Goal: Obtain resource: Download file/media

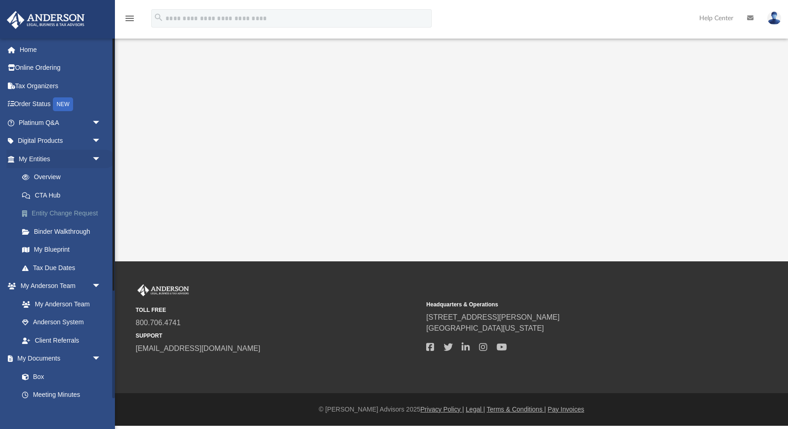
click at [56, 211] on link "Entity Change Request" at bounding box center [64, 214] width 102 height 18
click at [95, 13] on link at bounding box center [57, 19] width 115 height 39
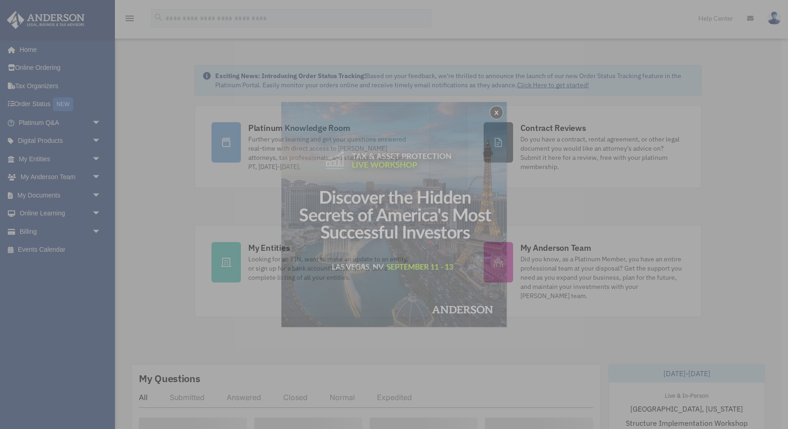
click at [96, 160] on div "x" at bounding box center [394, 214] width 788 height 429
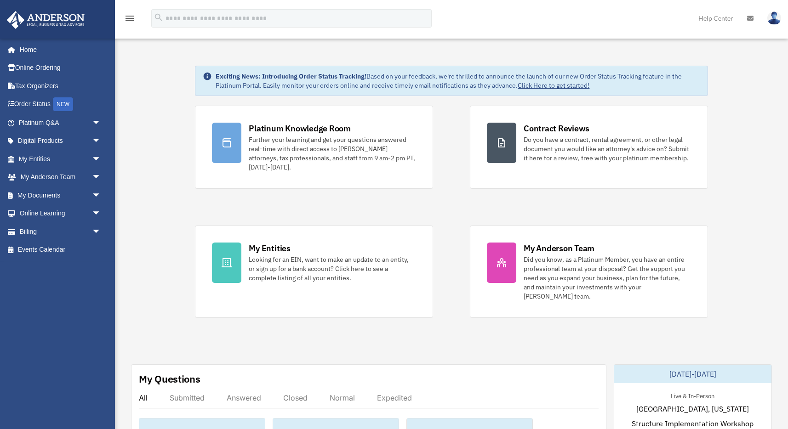
click at [96, 160] on span "arrow_drop_down" at bounding box center [101, 159] width 18 height 19
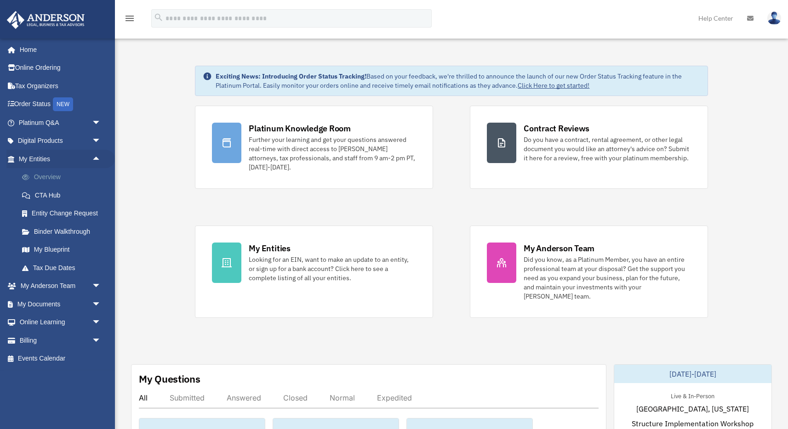
click at [56, 178] on link "Overview" at bounding box center [64, 177] width 102 height 18
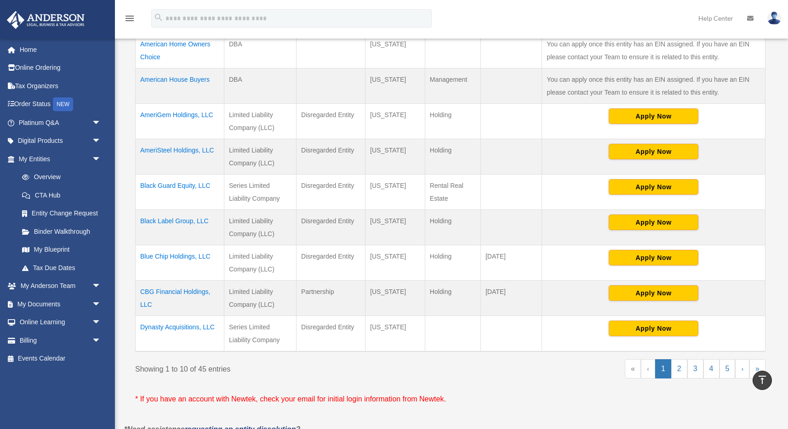
scroll to position [269, 0]
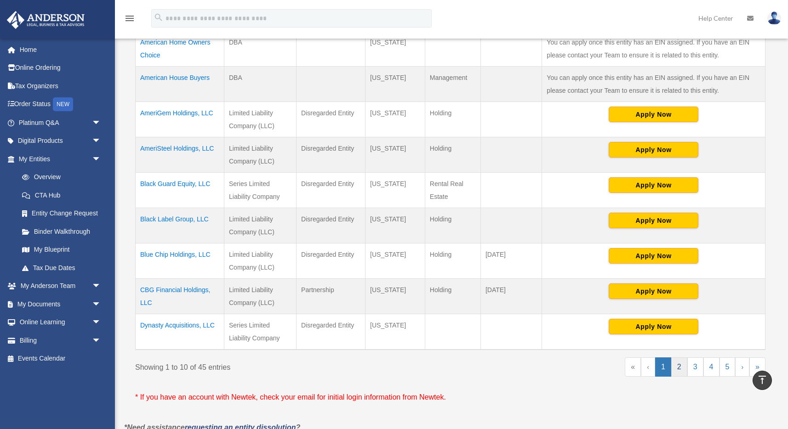
click at [678, 368] on link "2" at bounding box center [679, 367] width 16 height 19
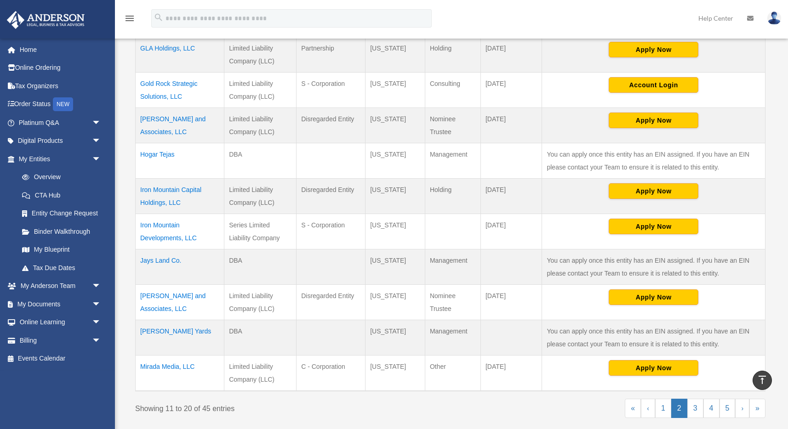
scroll to position [231, 0]
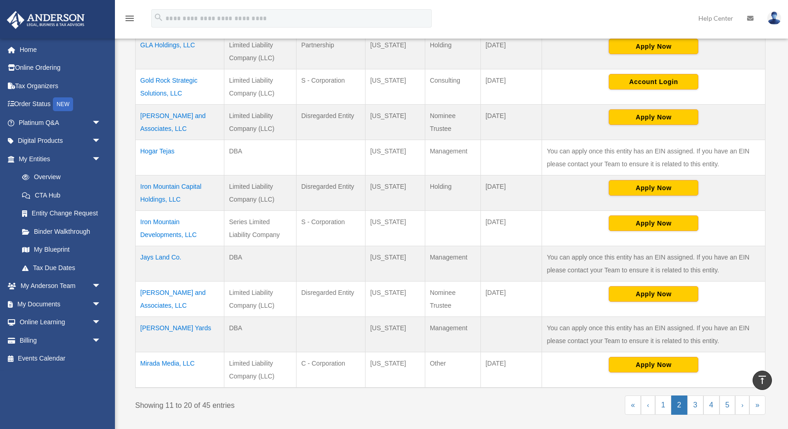
click at [171, 220] on td "Iron Mountain Developments, LLC" at bounding box center [180, 228] width 89 height 35
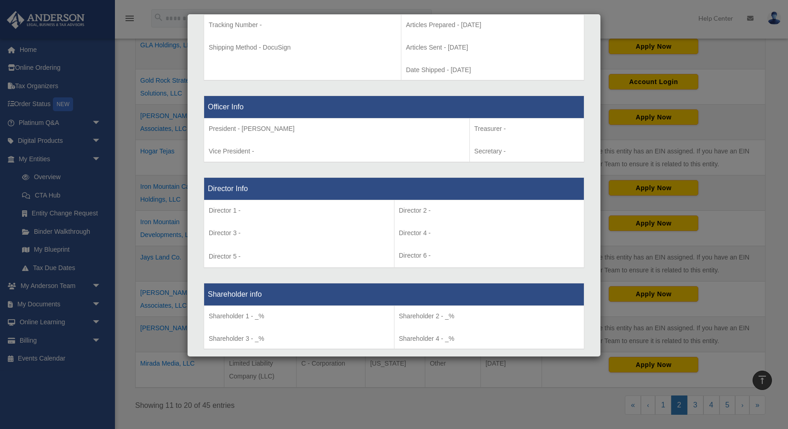
scroll to position [0, 0]
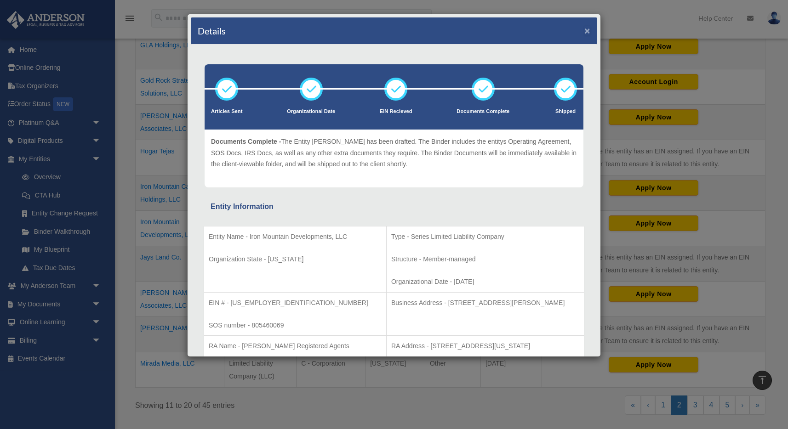
click at [587, 31] on button "×" at bounding box center [587, 31] width 6 height 10
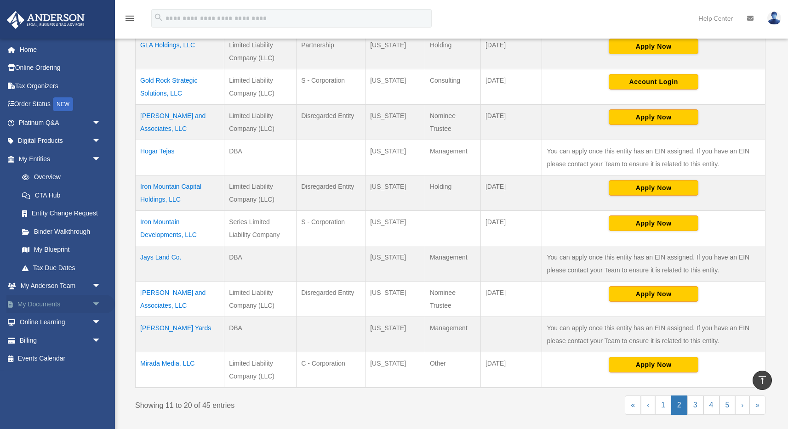
click at [95, 303] on span "arrow_drop_down" at bounding box center [101, 304] width 18 height 19
click at [40, 321] on link "Box" at bounding box center [64, 322] width 102 height 18
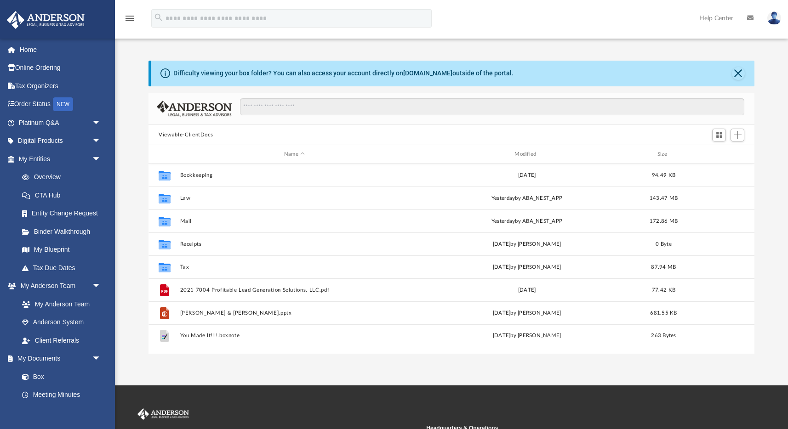
scroll to position [209, 605]
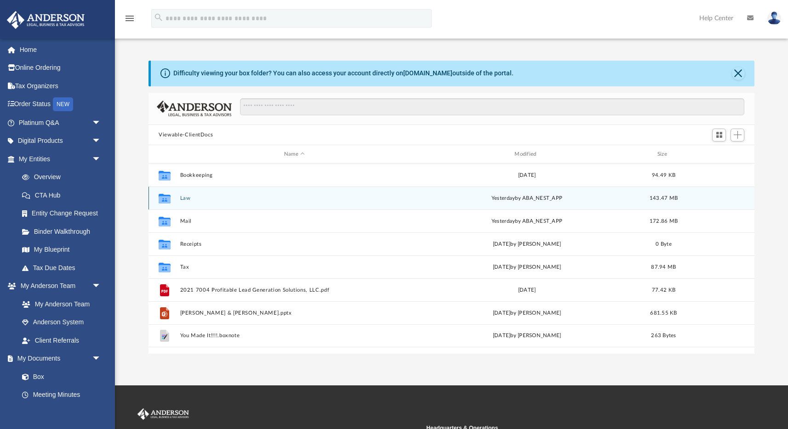
click at [185, 199] on button "Law" at bounding box center [294, 198] width 228 height 6
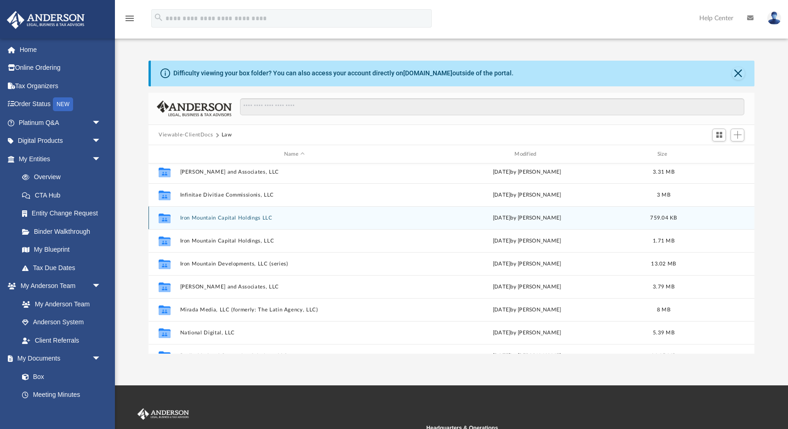
scroll to position [252, 0]
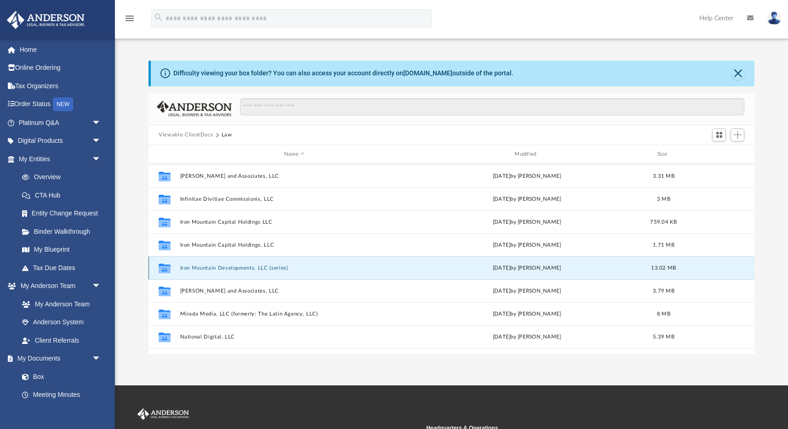
click at [233, 269] on button "Iron Mountain Developments, LLC (series)" at bounding box center [294, 268] width 228 height 6
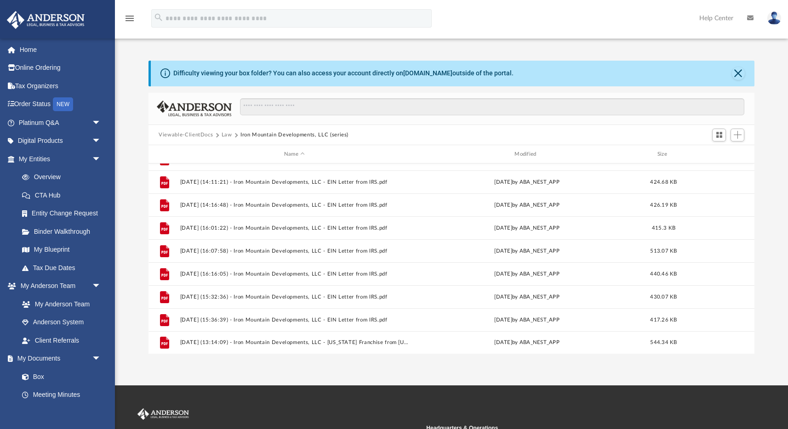
scroll to position [0, 0]
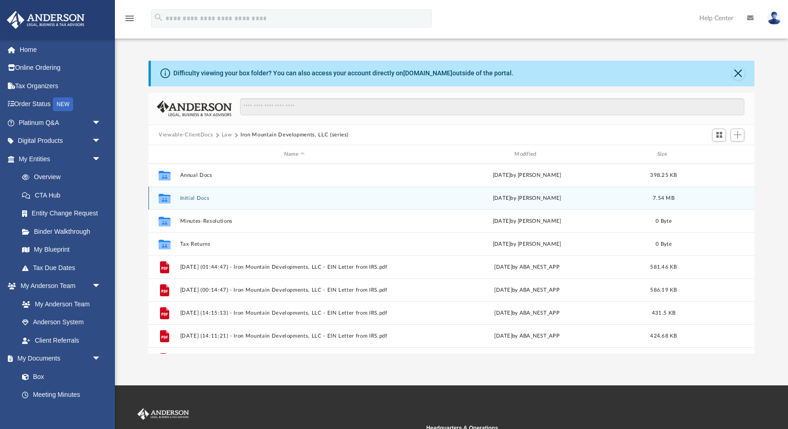
click at [194, 198] on button "Initial Docs" at bounding box center [294, 198] width 228 height 6
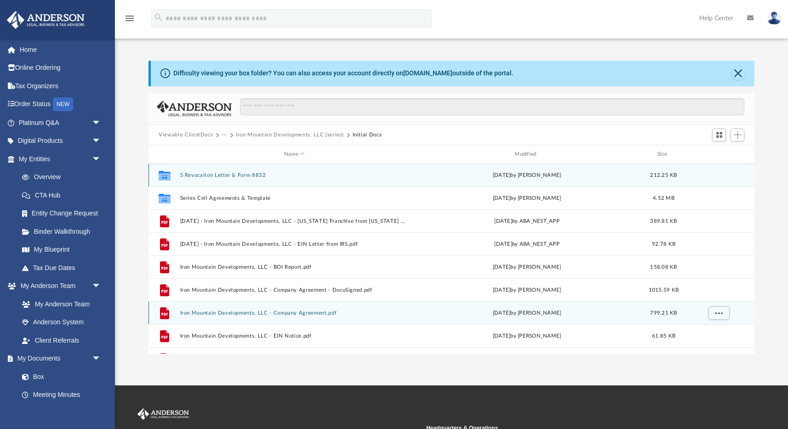
scroll to position [39, 0]
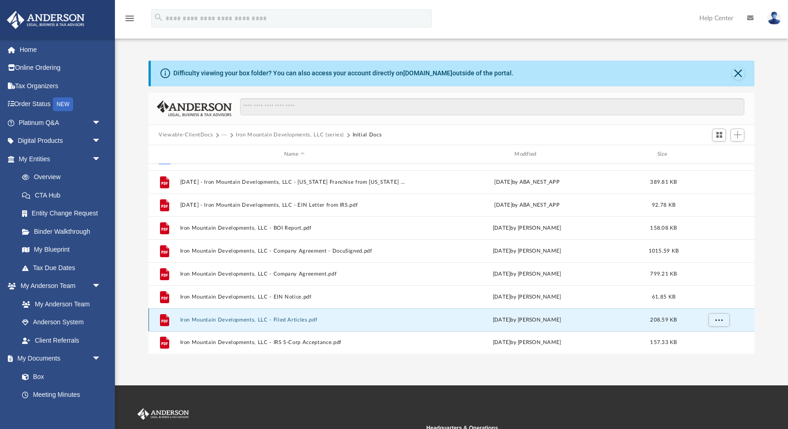
click at [287, 319] on button "Iron Mountain Developments, LLC - Filed Articles.pdf" at bounding box center [294, 320] width 228 height 6
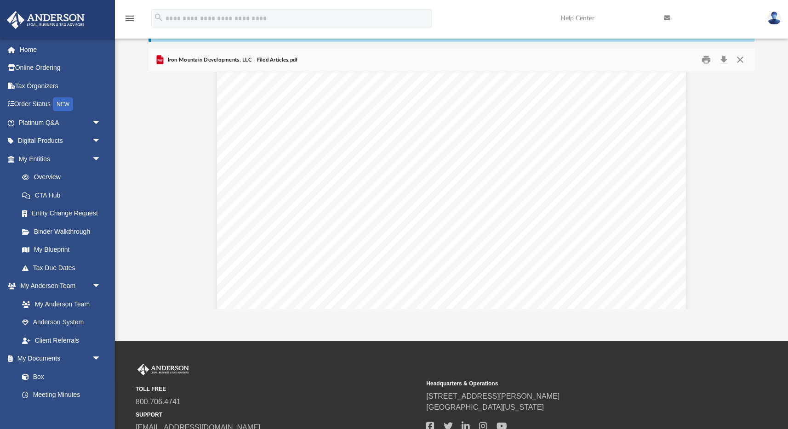
scroll to position [268, 0]
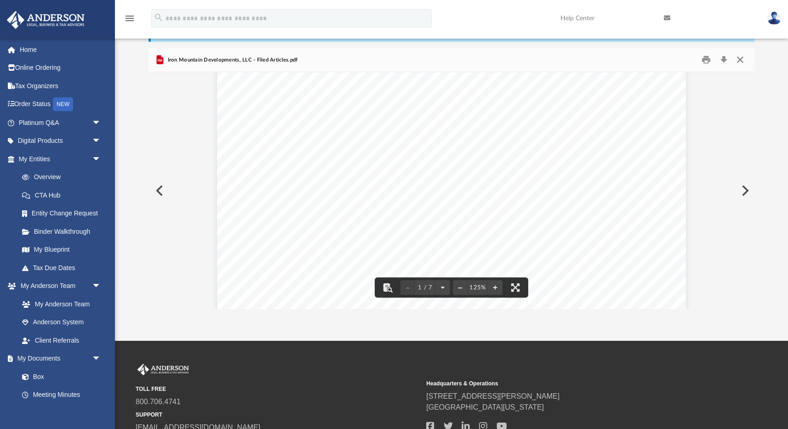
click at [741, 62] on button "Close" at bounding box center [739, 60] width 17 height 14
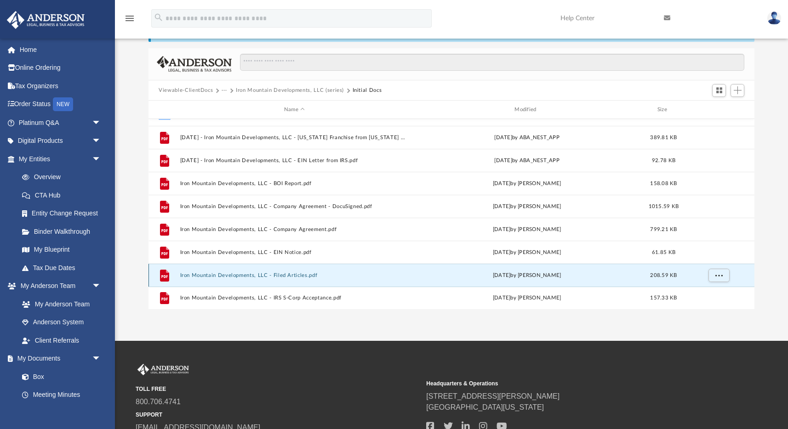
click at [299, 277] on button "Iron Mountain Developments, LLC - Filed Articles.pdf" at bounding box center [294, 276] width 228 height 6
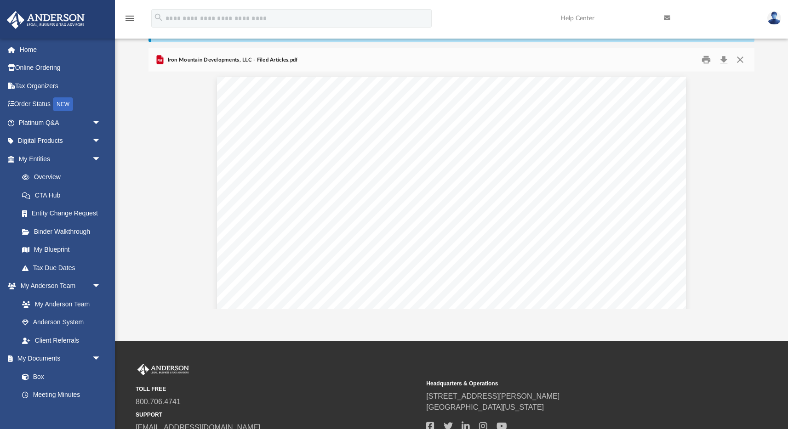
scroll to position [1357, 0]
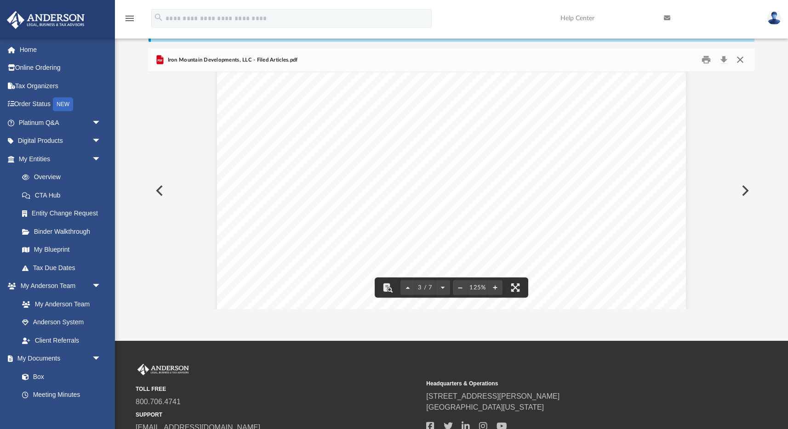
click at [740, 63] on button "Close" at bounding box center [739, 60] width 17 height 14
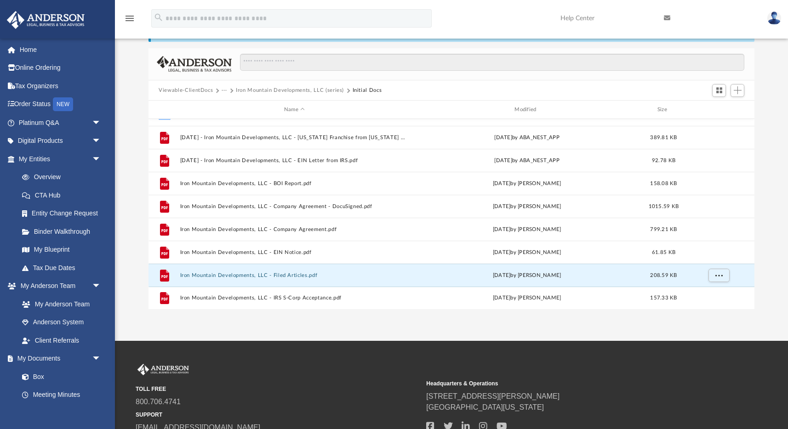
click at [305, 91] on button "Iron Mountain Developments, LLC (series)" at bounding box center [290, 90] width 108 height 8
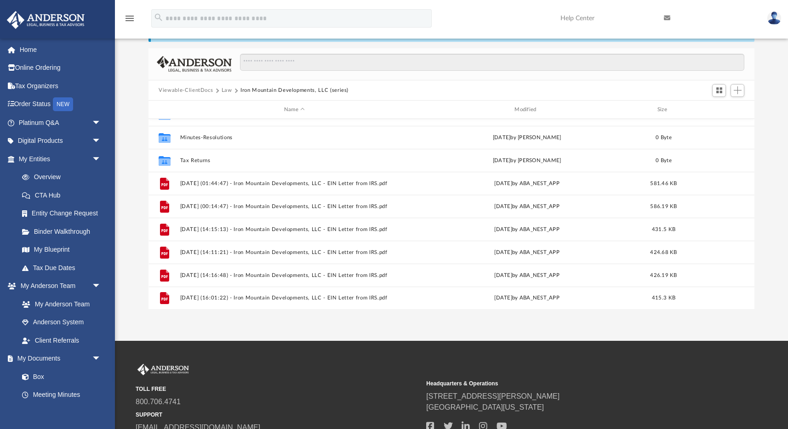
scroll to position [0, 0]
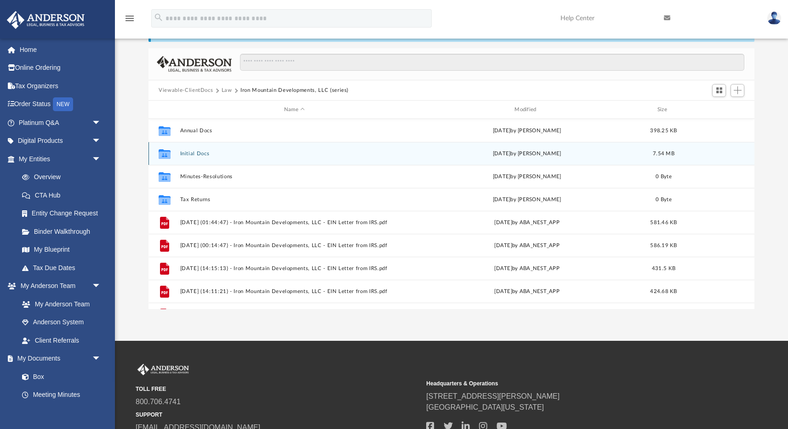
click at [196, 154] on button "Initial Docs" at bounding box center [294, 154] width 228 height 6
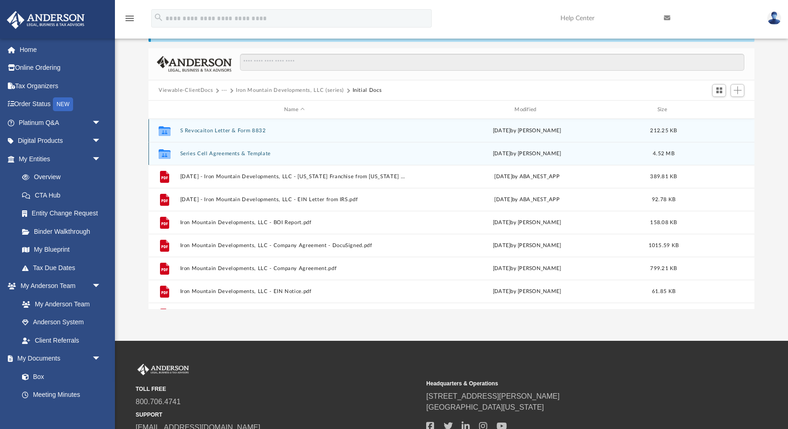
scroll to position [39, 0]
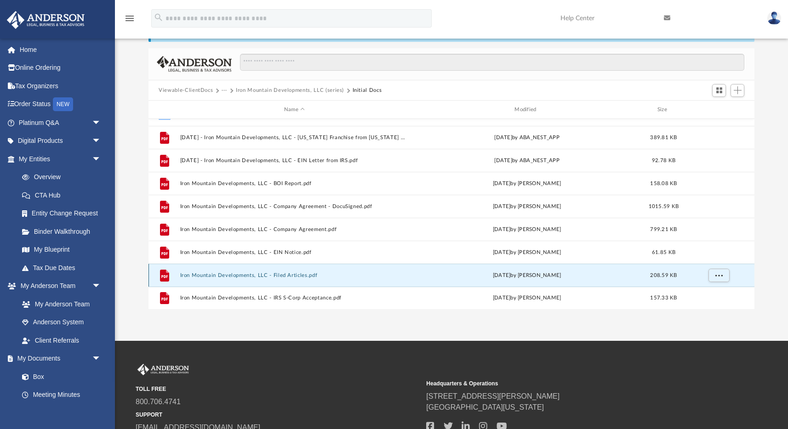
click at [246, 273] on button "Iron Mountain Developments, LLC - Filed Articles.pdf" at bounding box center [294, 276] width 228 height 6
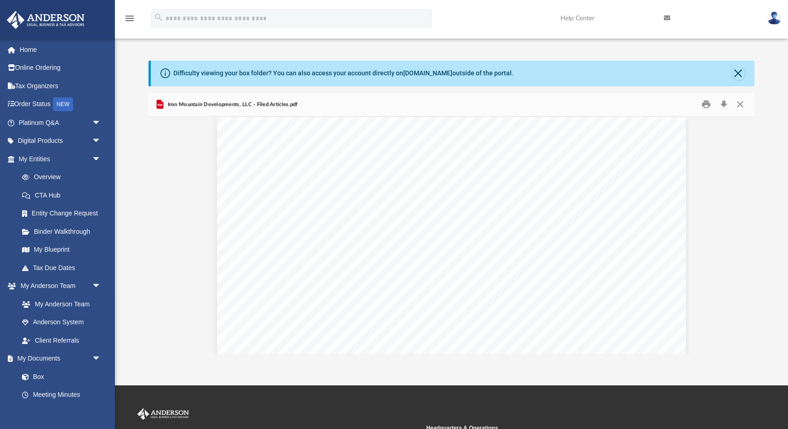
scroll to position [1243, 0]
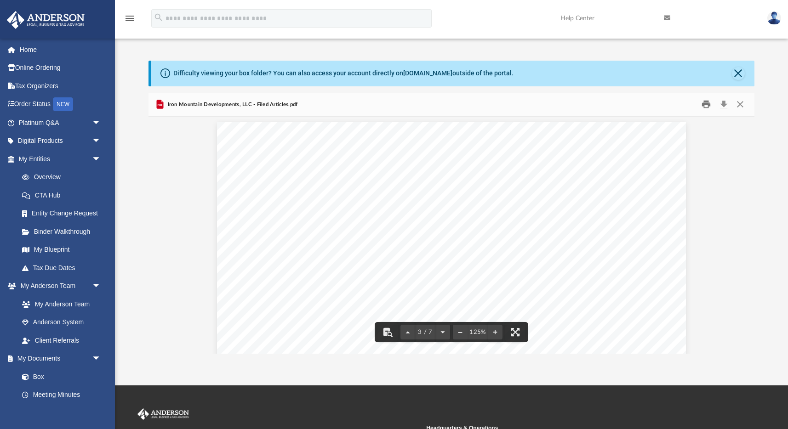
click at [707, 105] on button "Print" at bounding box center [706, 104] width 18 height 14
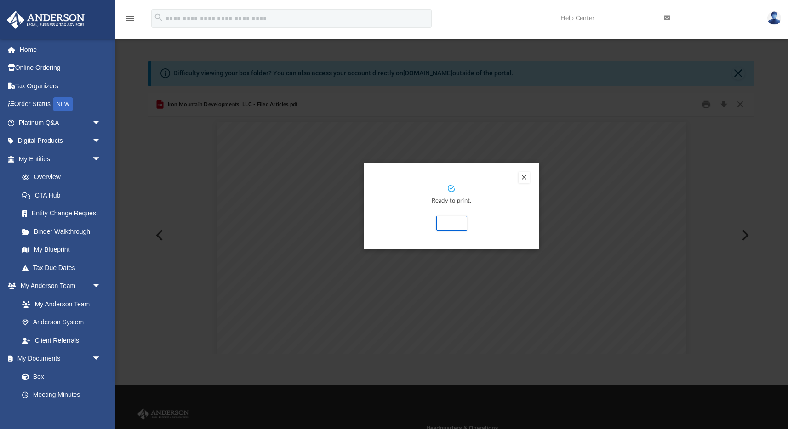
click at [525, 179] on button "Preview" at bounding box center [523, 177] width 11 height 11
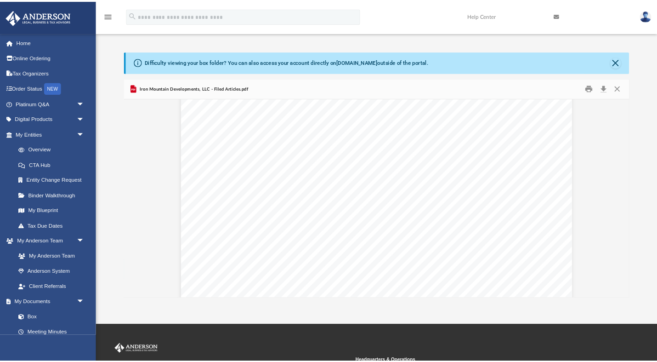
scroll to position [4106, 0]
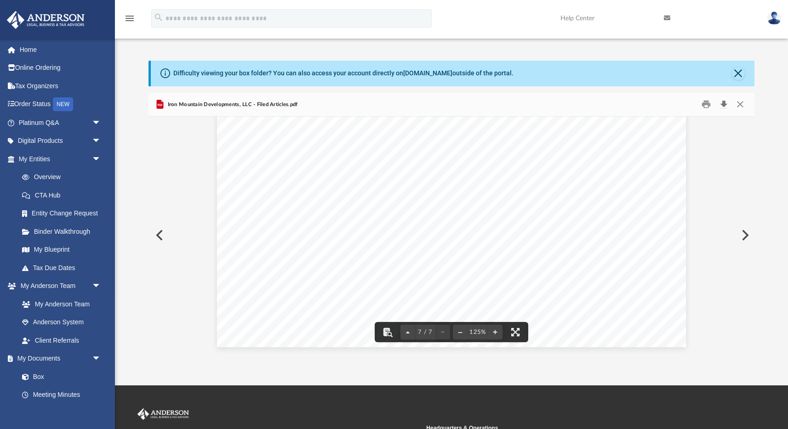
click at [724, 104] on button "Download" at bounding box center [723, 104] width 17 height 14
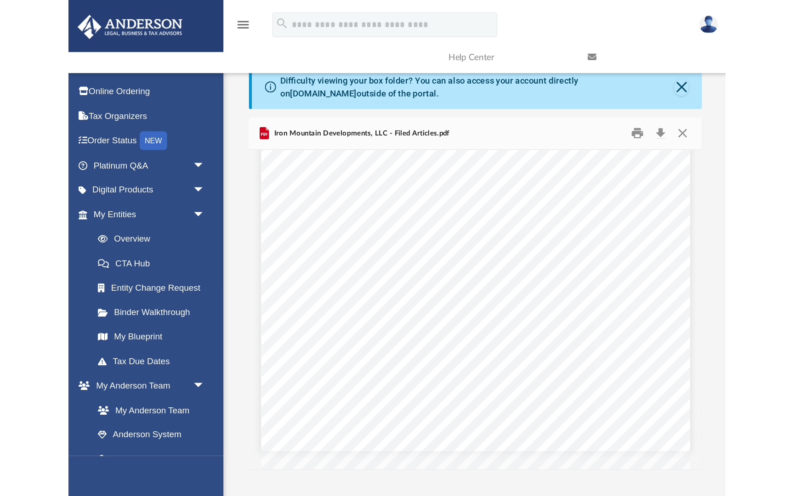
scroll to position [0, 0]
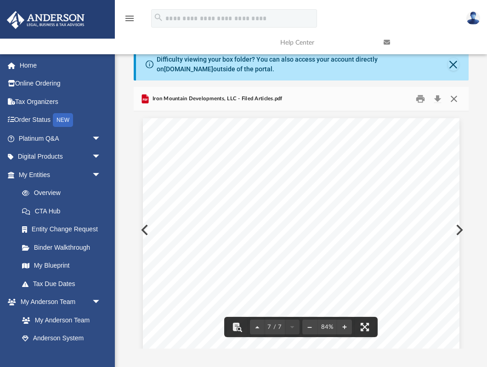
click at [458, 100] on button "Close" at bounding box center [454, 99] width 17 height 14
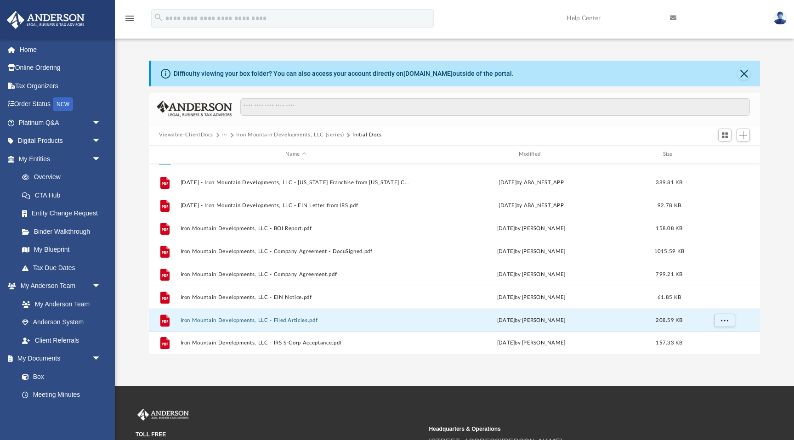
click at [294, 135] on button "Iron Mountain Developments, LLC (series)" at bounding box center [290, 135] width 108 height 8
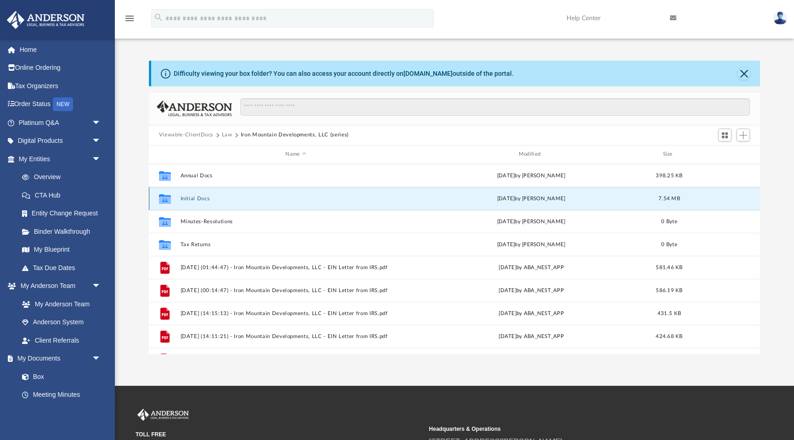
click at [198, 198] on button "Initial Docs" at bounding box center [295, 199] width 231 height 6
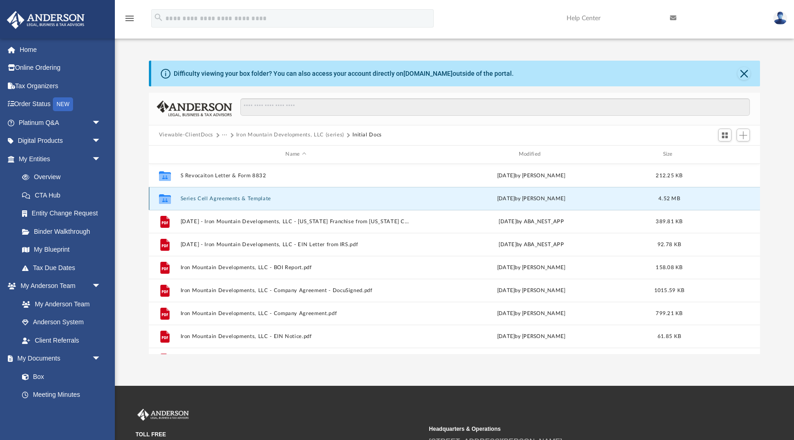
click at [231, 197] on button "Series Cell Agreements & Template" at bounding box center [295, 199] width 231 height 6
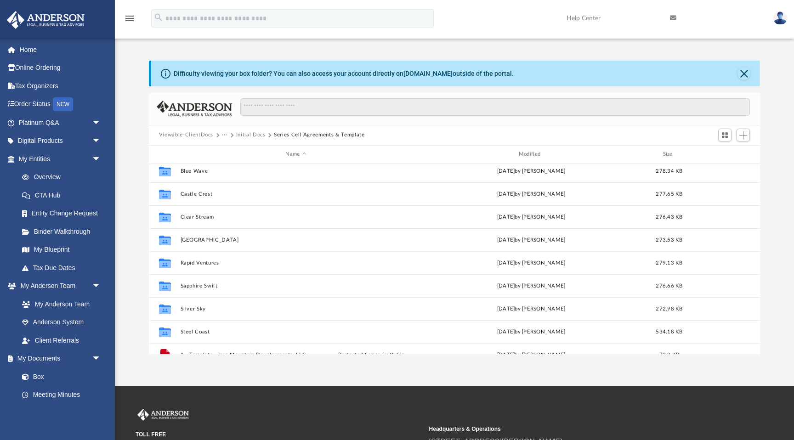
scroll to position [117, 0]
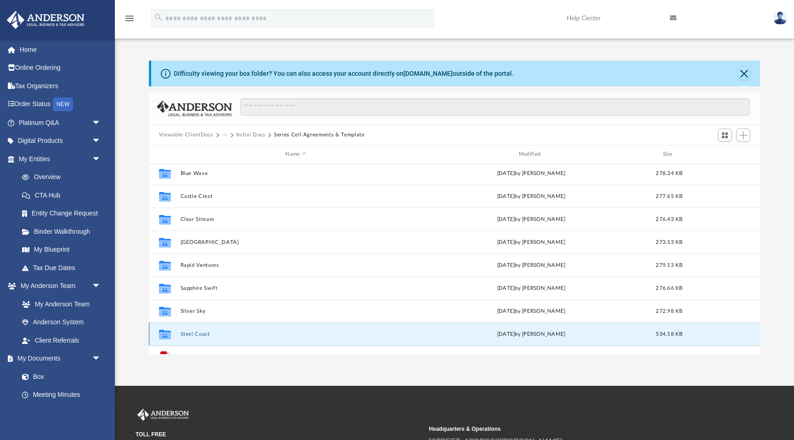
click at [194, 332] on button "Steel Coast" at bounding box center [295, 334] width 231 height 6
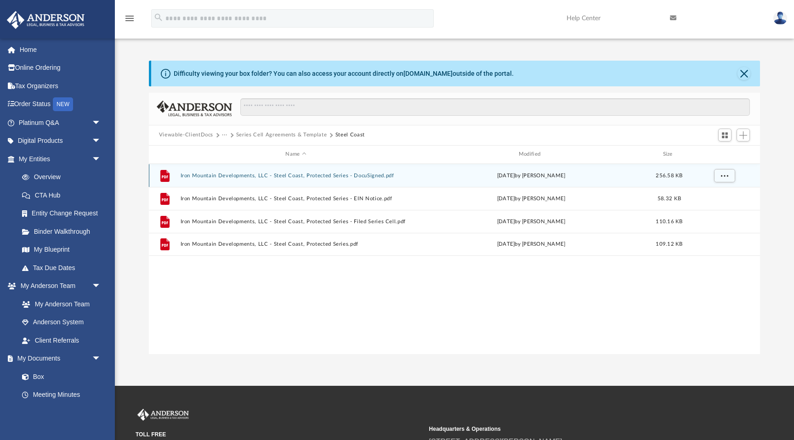
scroll to position [0, 0]
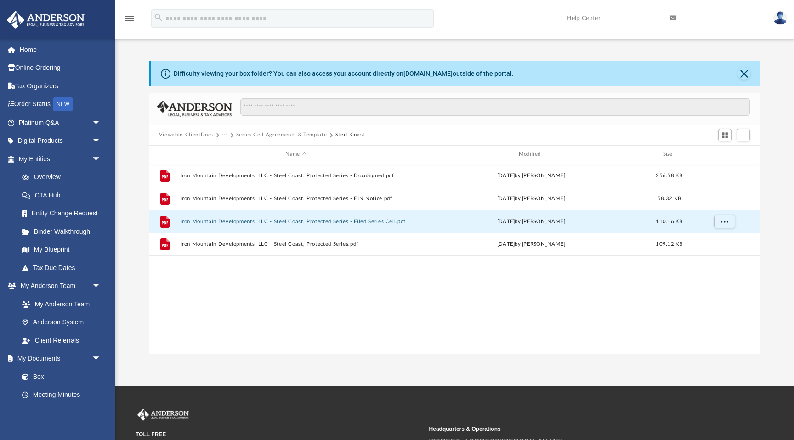
click at [339, 220] on button "Iron Mountain Developments, LLC - Steel Coast, Protected Series - Filed Series …" at bounding box center [295, 222] width 231 height 6
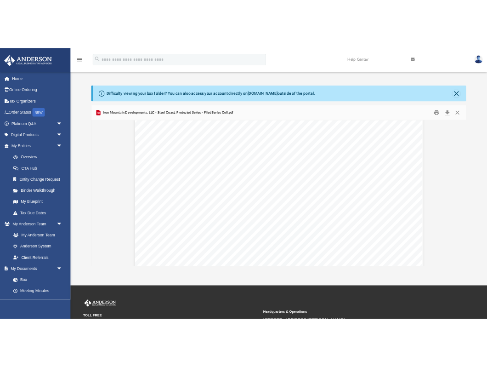
scroll to position [1451, 0]
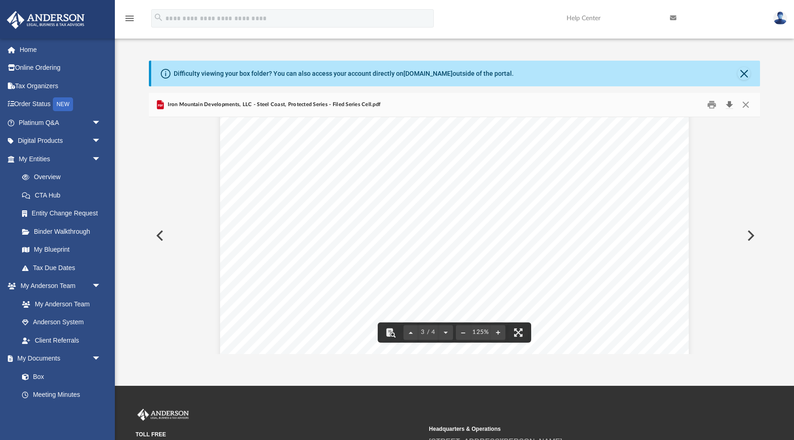
click at [730, 107] on button "Download" at bounding box center [729, 104] width 17 height 14
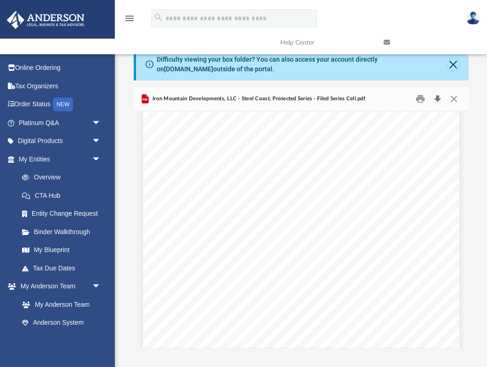
scroll to position [847, 0]
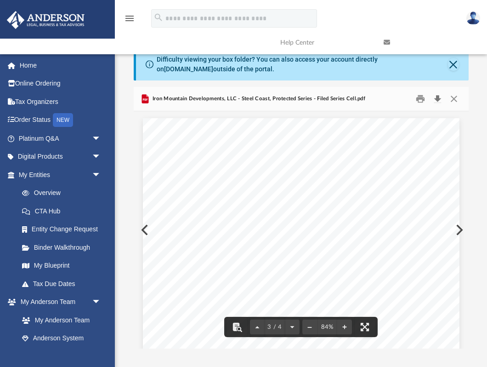
click at [439, 98] on button "Download" at bounding box center [438, 99] width 17 height 14
